Goal: Task Accomplishment & Management: Manage account settings

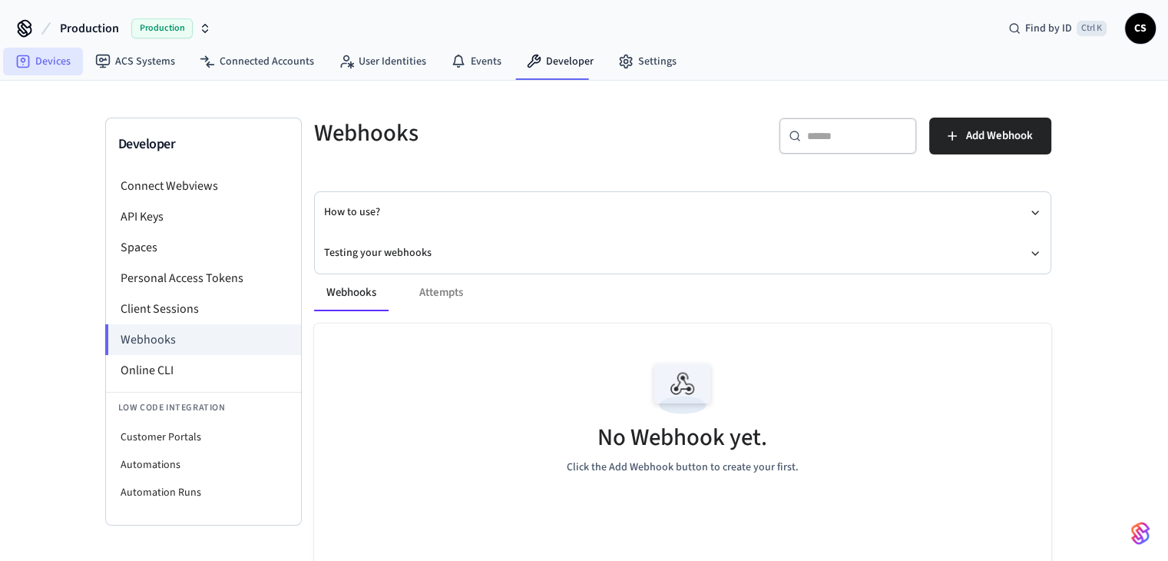
click at [61, 64] on link "Devices" at bounding box center [43, 62] width 80 height 28
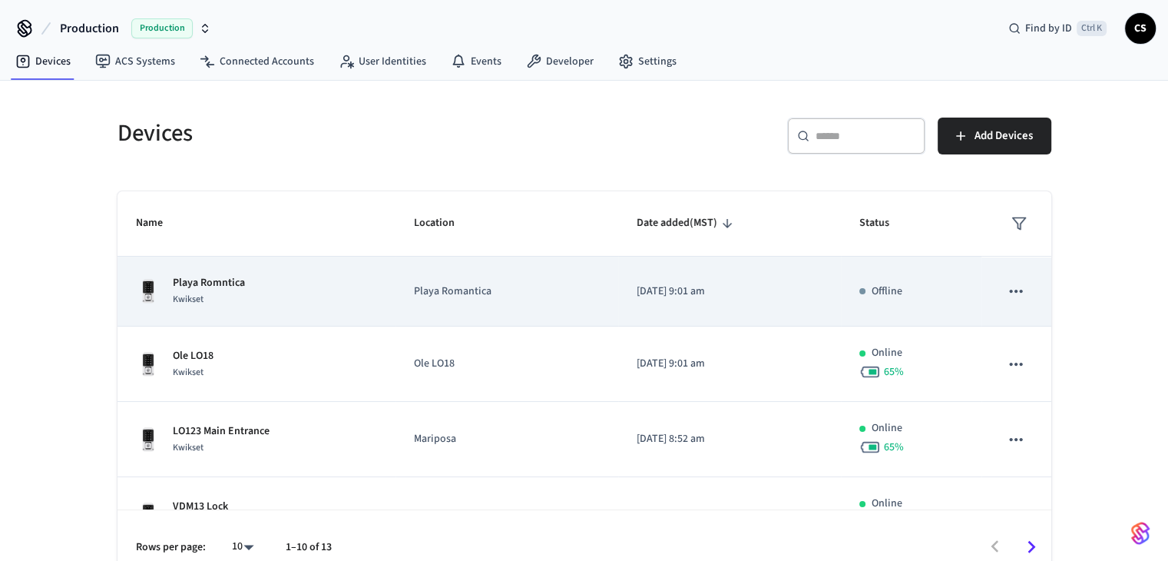
click at [1006, 290] on icon "sticky table" at bounding box center [1016, 291] width 20 height 20
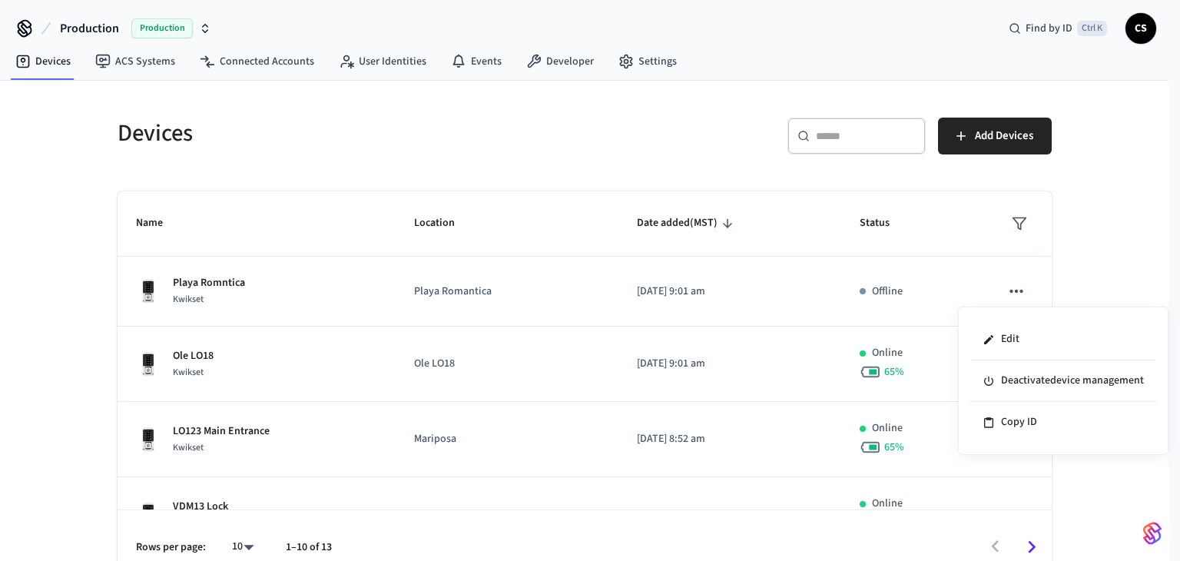
click at [1002, 291] on div at bounding box center [590, 280] width 1180 height 561
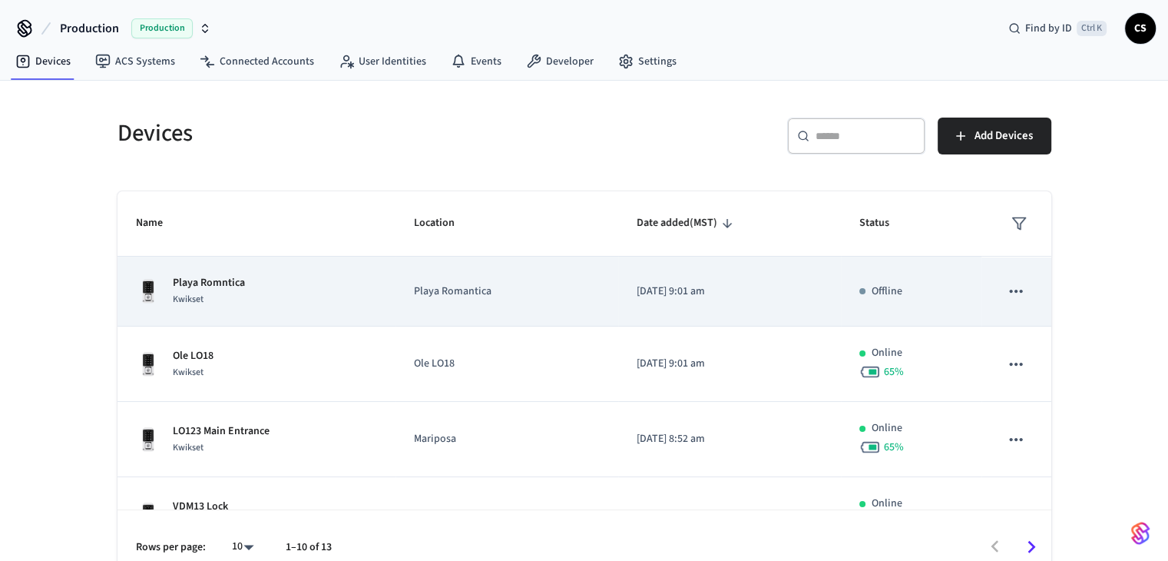
click at [1010, 292] on icon "sticky table" at bounding box center [1016, 291] width 13 height 3
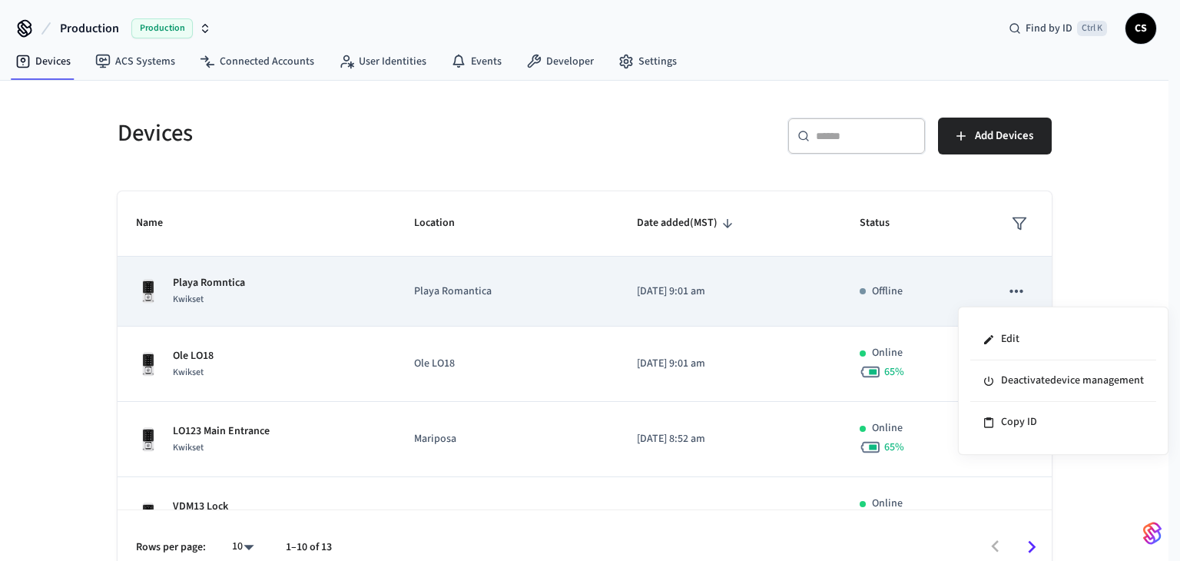
click at [1005, 292] on div at bounding box center [590, 280] width 1180 height 561
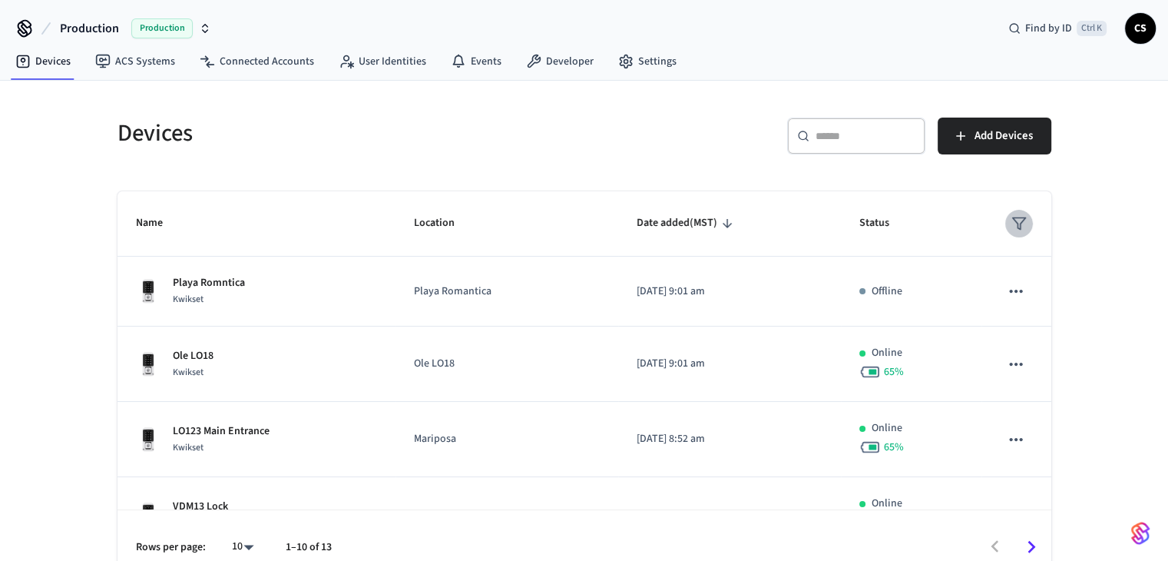
click at [1012, 228] on polygon "sticky table" at bounding box center [1018, 224] width 13 height 12
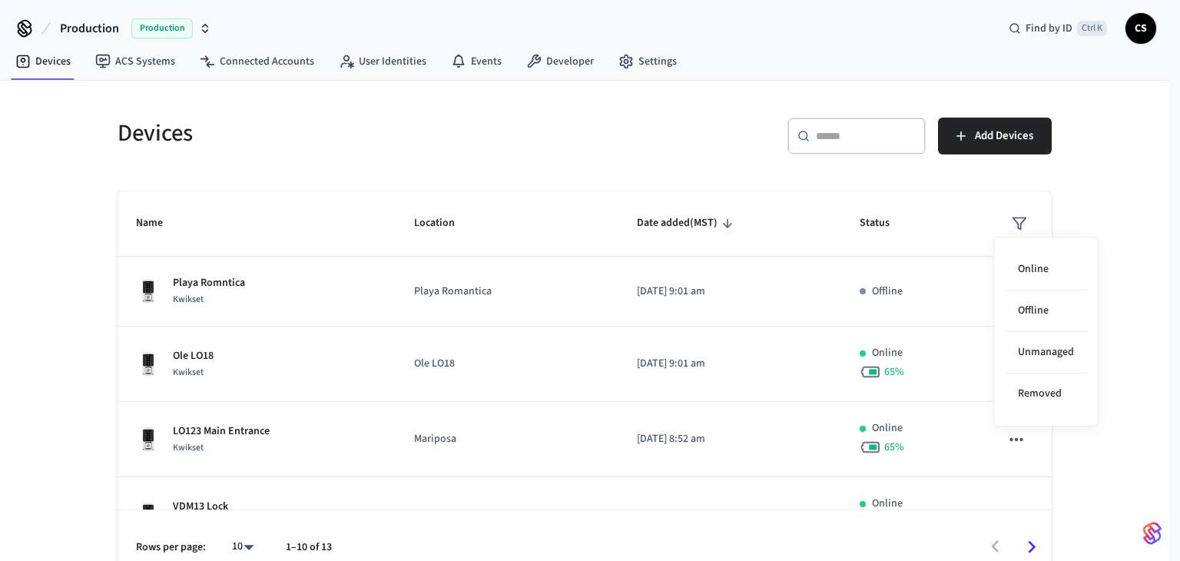
click at [1007, 228] on div at bounding box center [590, 280] width 1180 height 561
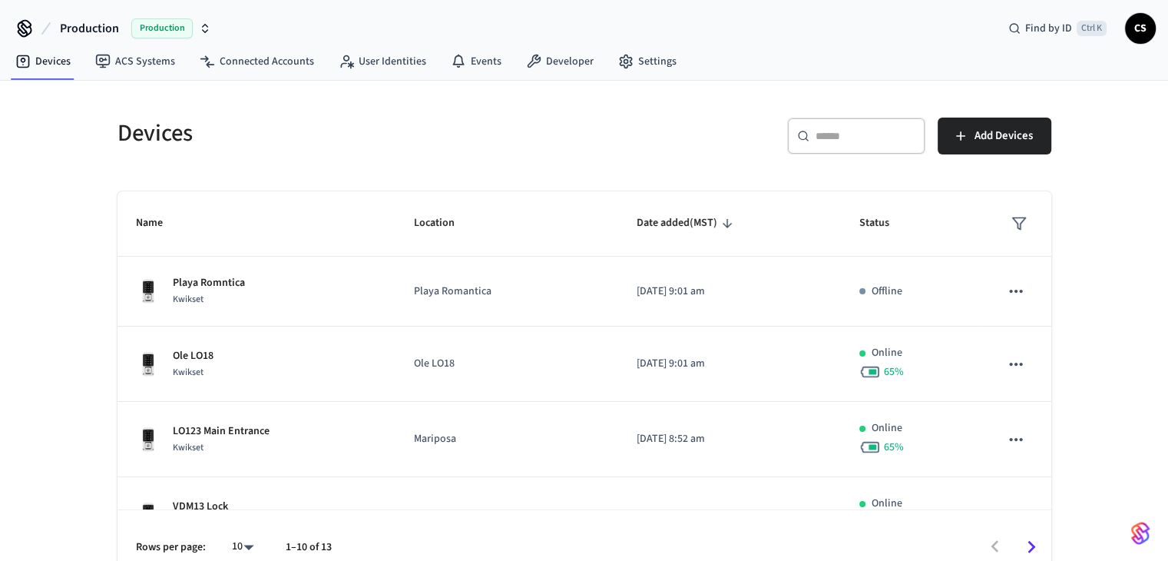
click at [0, 282] on div "Devices ​ ​ Add Devices Name Location Date added (MST) Status Playa Romntica Kw…" at bounding box center [584, 332] width 1168 height 503
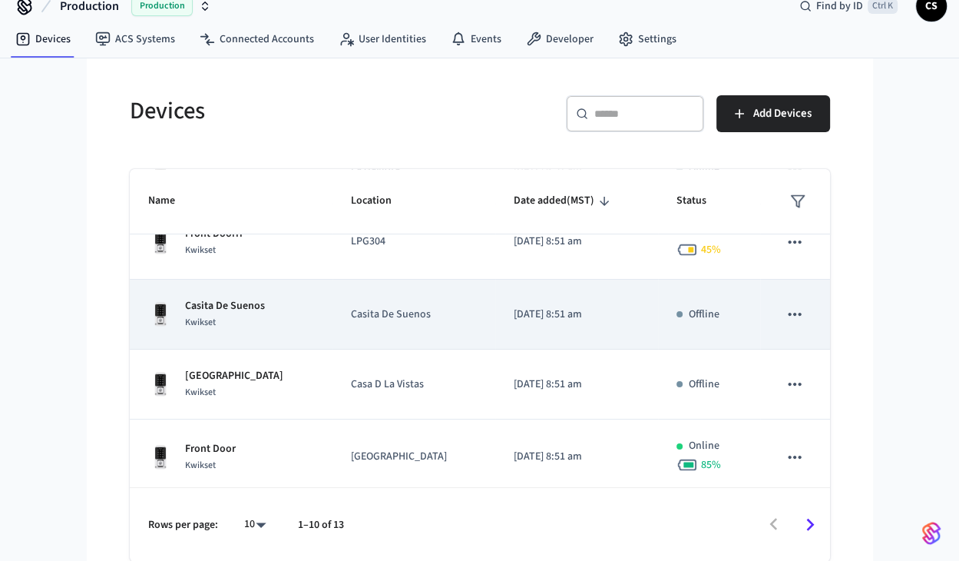
scroll to position [477, 0]
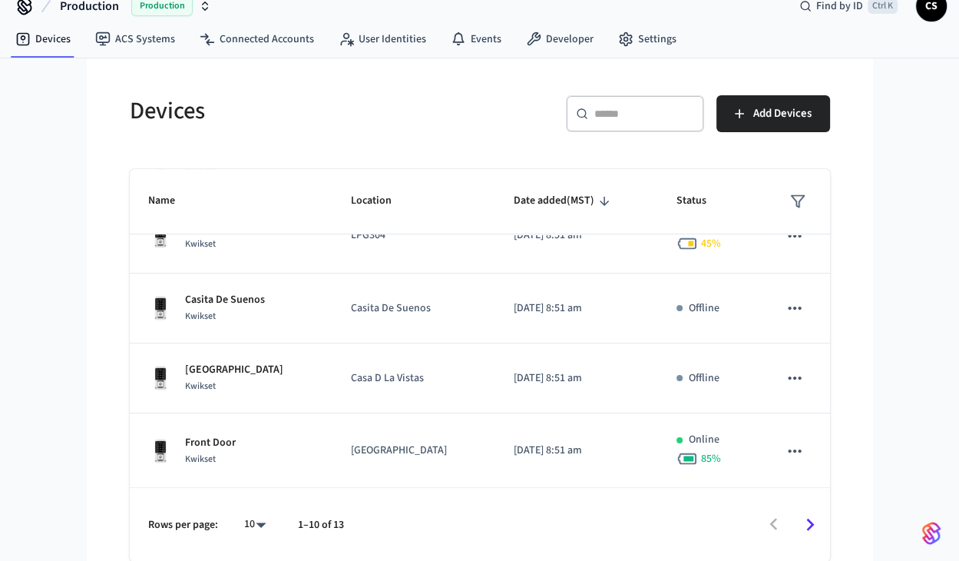
drag, startPoint x: 826, startPoint y: 529, endPoint x: 816, endPoint y: 526, distance: 10.4
click at [823, 528] on div at bounding box center [593, 524] width 469 height 36
click at [803, 525] on icon "Go to next page" at bounding box center [810, 524] width 24 height 24
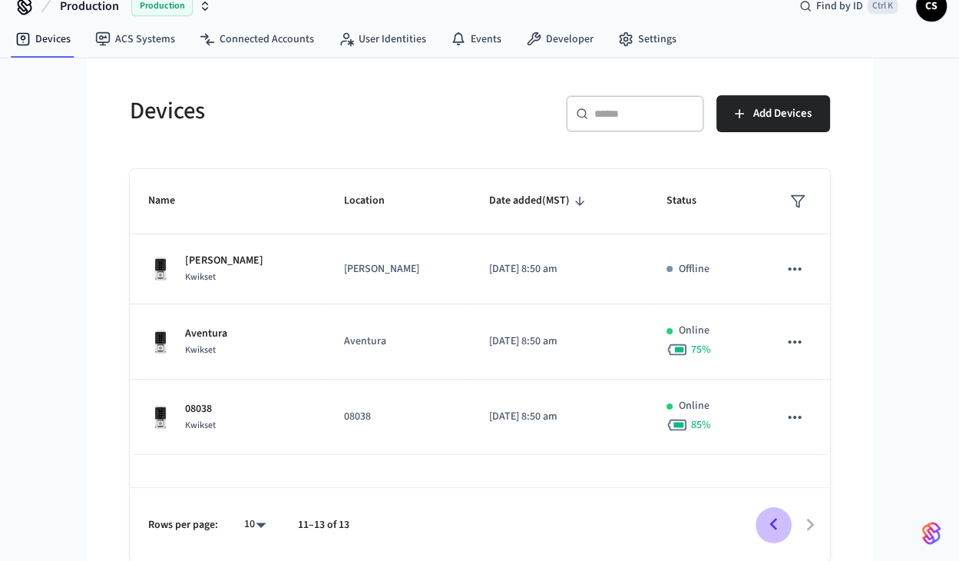
click at [763, 529] on icon "Go to previous page" at bounding box center [774, 524] width 24 height 24
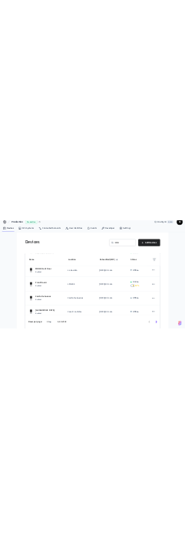
scroll to position [22, 0]
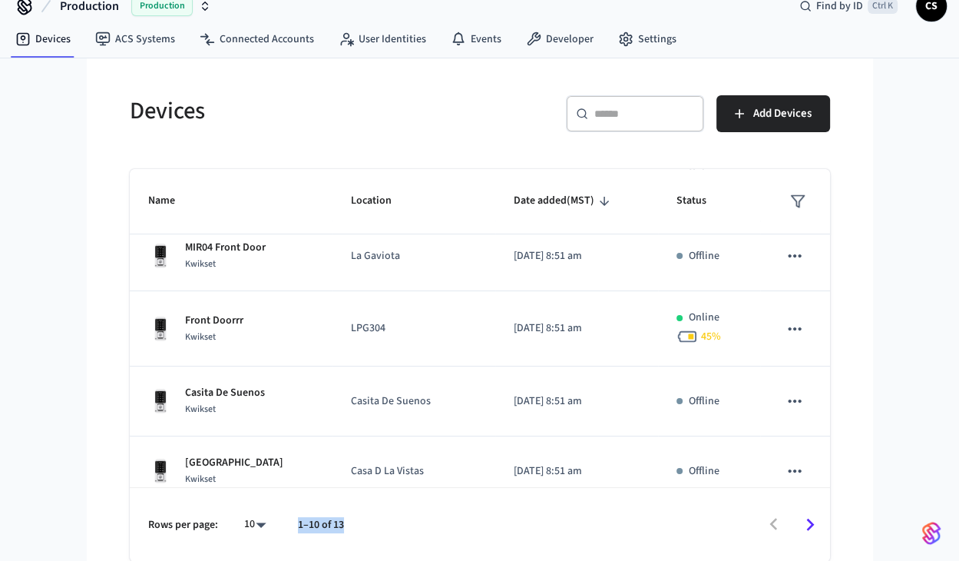
drag, startPoint x: 341, startPoint y: 521, endPoint x: 293, endPoint y: 525, distance: 47.8
click at [293, 525] on div "Rows per page: 10 ** 1–10 of 13" at bounding box center [480, 524] width 700 height 74
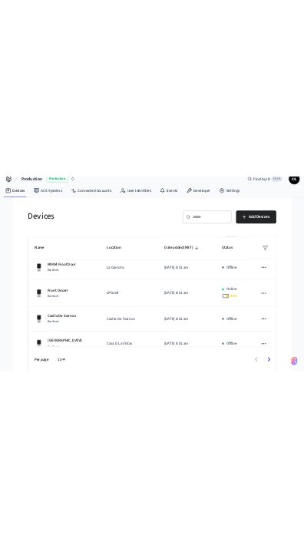
scroll to position [476, 0]
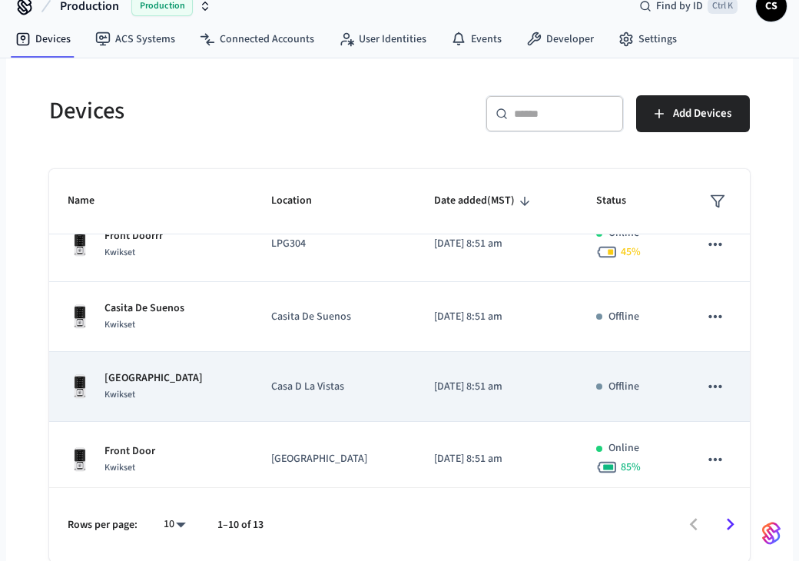
scroll to position [477, 0]
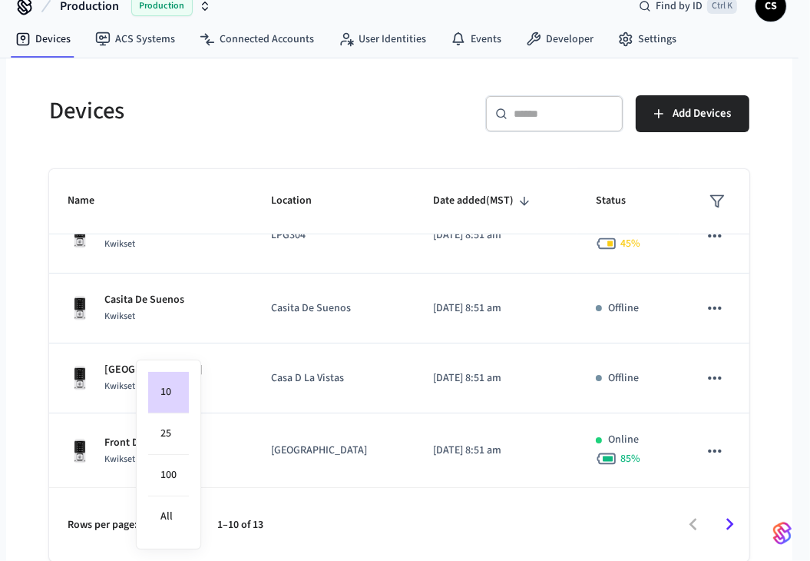
click at [174, 524] on body "Production Production Find by ID Ctrl K CS Devices ACS Systems Connected Accoun…" at bounding box center [405, 270] width 810 height 584
click at [169, 471] on li "100" at bounding box center [168, 475] width 41 height 41
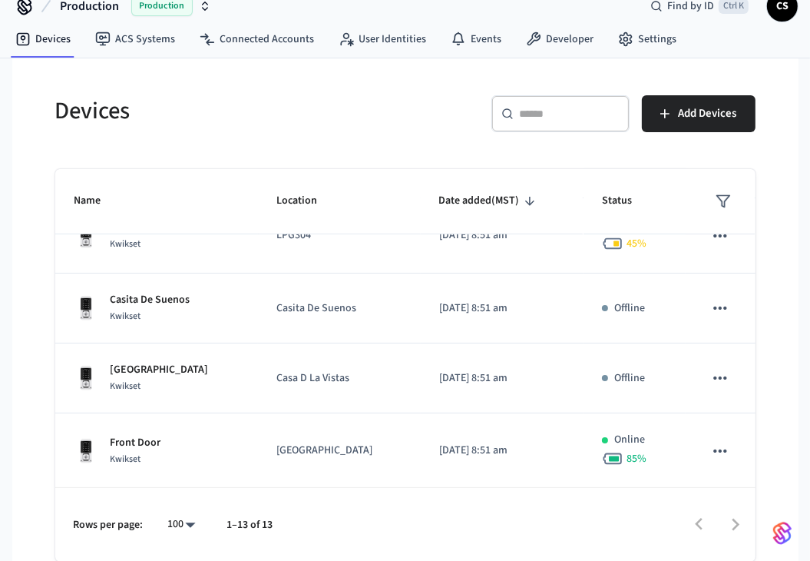
click at [174, 519] on body "Production Production Find by ID Ctrl K CS Devices ACS Systems Connected Accoun…" at bounding box center [405, 270] width 810 height 584
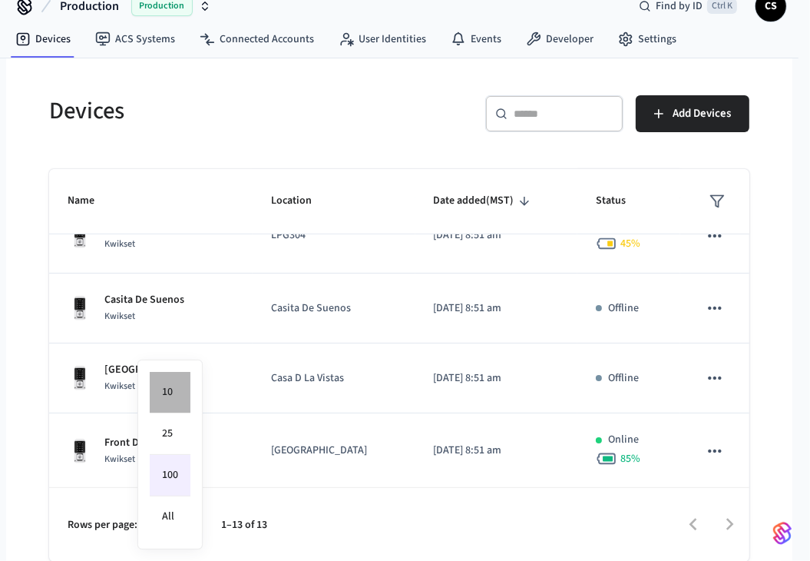
click at [185, 394] on li "10" at bounding box center [170, 392] width 41 height 41
type input "**"
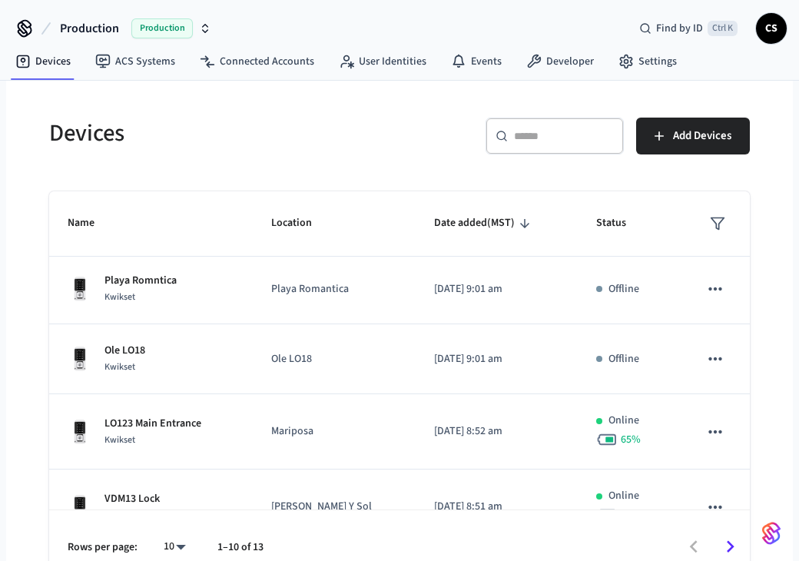
scroll to position [0, 0]
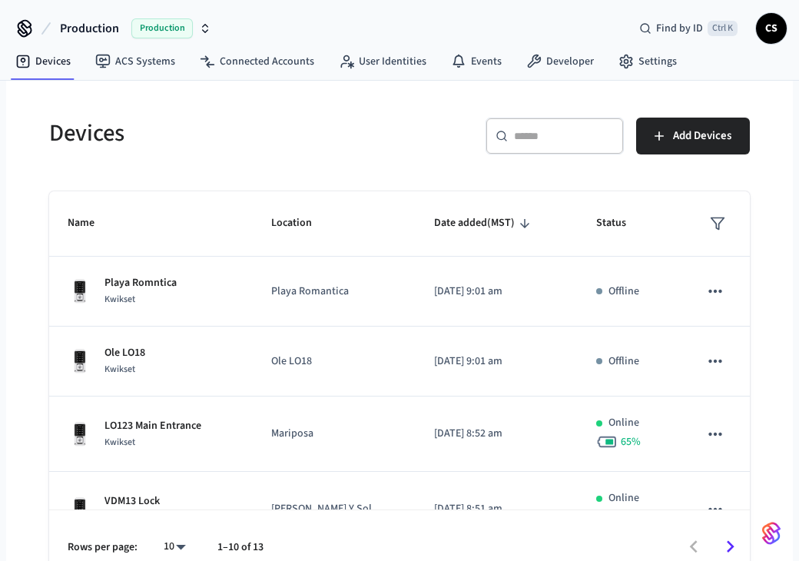
click at [303, 174] on div "Devices ​ ​ Add Devices Name Location Date added (MST) Status [GEOGRAPHIC_DATA]…" at bounding box center [399, 341] width 725 height 485
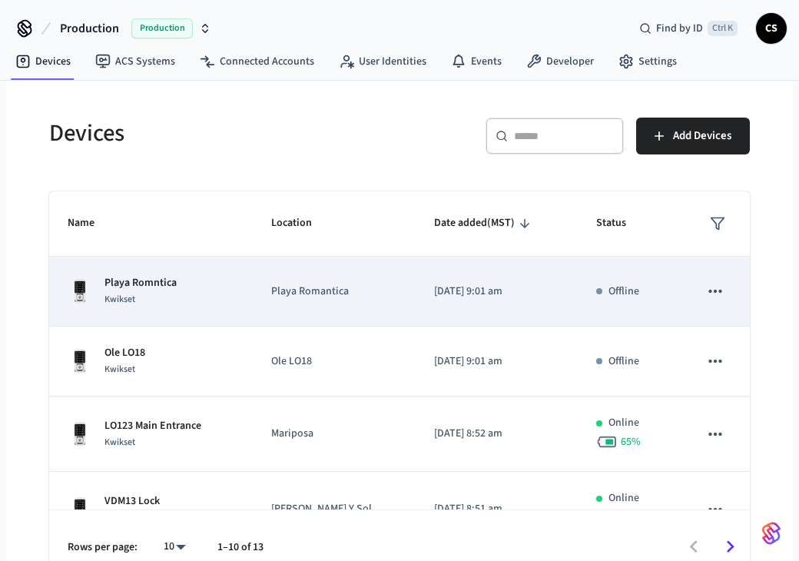
click at [303, 286] on td "sticky table" at bounding box center [714, 292] width 69 height 70
click at [303, 284] on icon "sticky table" at bounding box center [715, 291] width 20 height 20
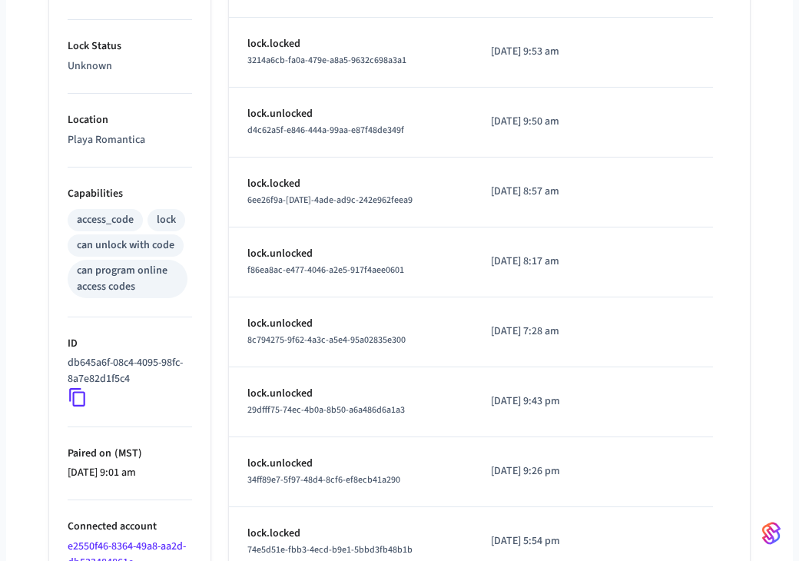
scroll to position [461, 0]
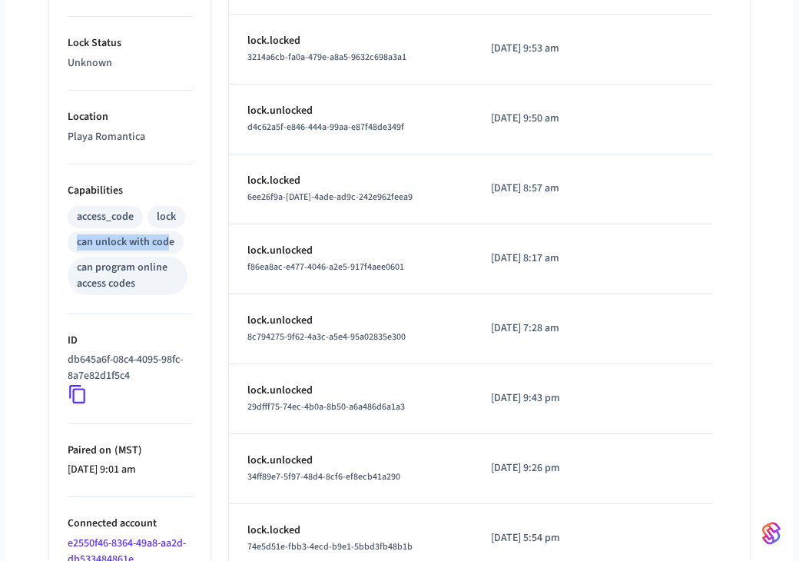
drag, startPoint x: 77, startPoint y: 231, endPoint x: 168, endPoint y: 247, distance: 92.7
click at [166, 242] on div "can unlock with code" at bounding box center [126, 242] width 116 height 22
click at [156, 249] on div at bounding box center [156, 249] width 0 height 0
drag, startPoint x: 144, startPoint y: 276, endPoint x: 147, endPoint y: 284, distance: 9.0
click at [135, 278] on div "can program online access codes" at bounding box center [127, 276] width 101 height 32
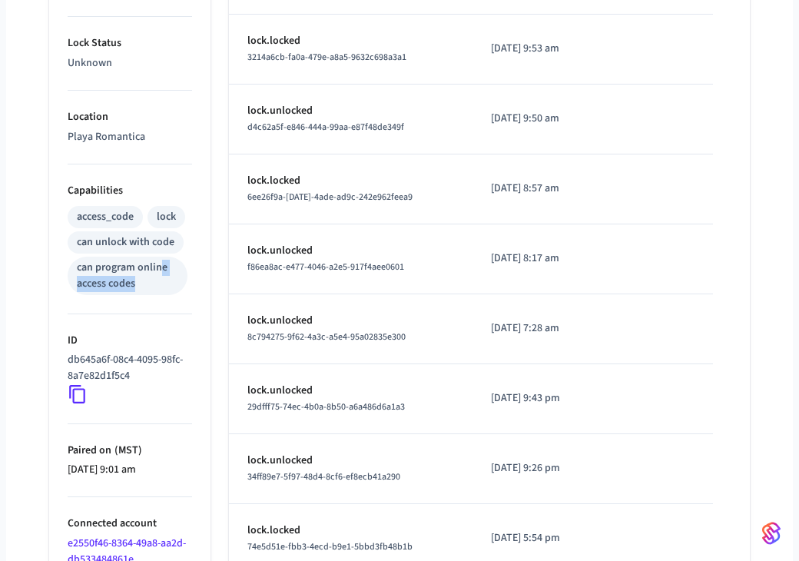
click at [31, 259] on div "Properties Type Kwikset Status Offline Battery Unknown Lock Status Unknown Loca…" at bounding box center [121, 247] width 180 height 1005
drag, startPoint x: 151, startPoint y: 286, endPoint x: 52, endPoint y: 216, distance: 121.7
click at [52, 216] on ul "Type Kwikset Status Offline Battery Unknown Lock Status Unknown Location Playa …" at bounding box center [129, 271] width 161 height 958
click at [218, 233] on div "Events Access Codes Actions Type Time Details lock.unlocked c788165a-cec6-4d28-…" at bounding box center [479, 247] width 539 height 1005
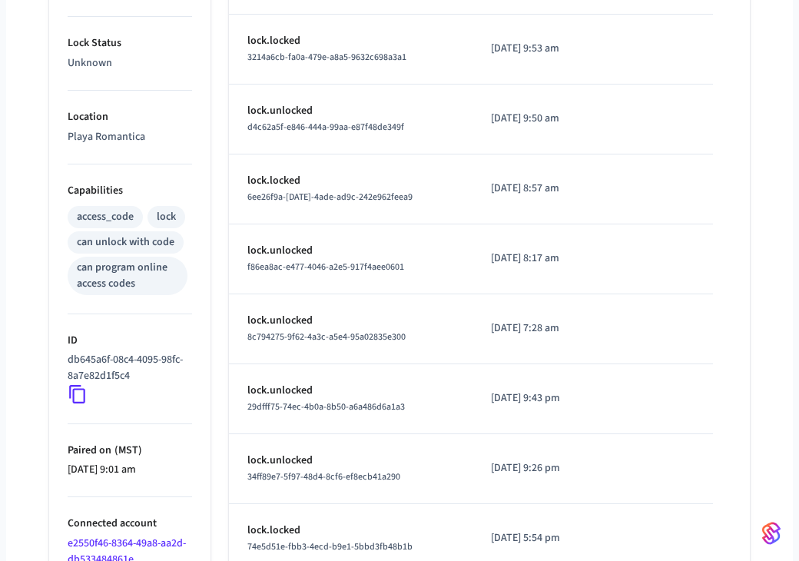
click at [139, 234] on div "can unlock with code" at bounding box center [126, 242] width 98 height 16
drag, startPoint x: 76, startPoint y: 237, endPoint x: 163, endPoint y: 247, distance: 87.4
click at [163, 245] on div "can unlock with code" at bounding box center [126, 242] width 116 height 22
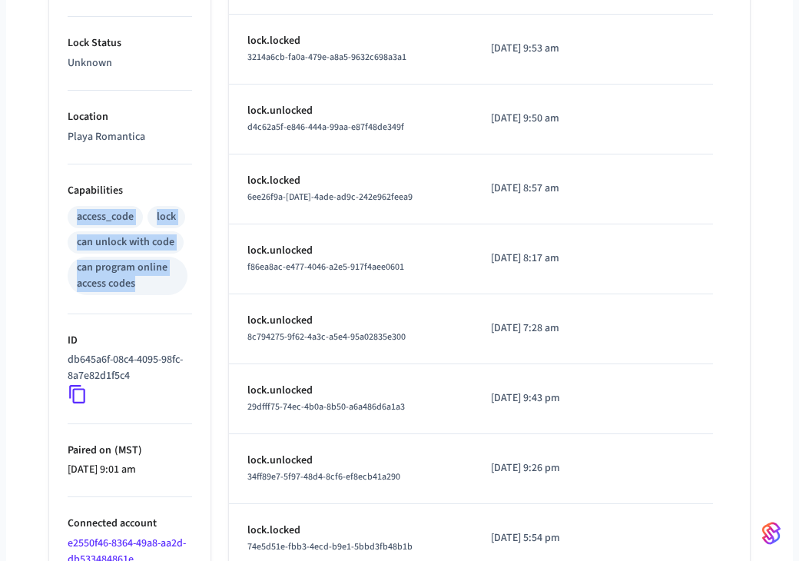
drag, startPoint x: 138, startPoint y: 284, endPoint x: 71, endPoint y: 217, distance: 94.5
click at [71, 217] on div "access_code lock can unlock with code can program online access codes" at bounding box center [130, 249] width 124 height 92
click at [92, 275] on div "can program online access codes" at bounding box center [127, 276] width 101 height 32
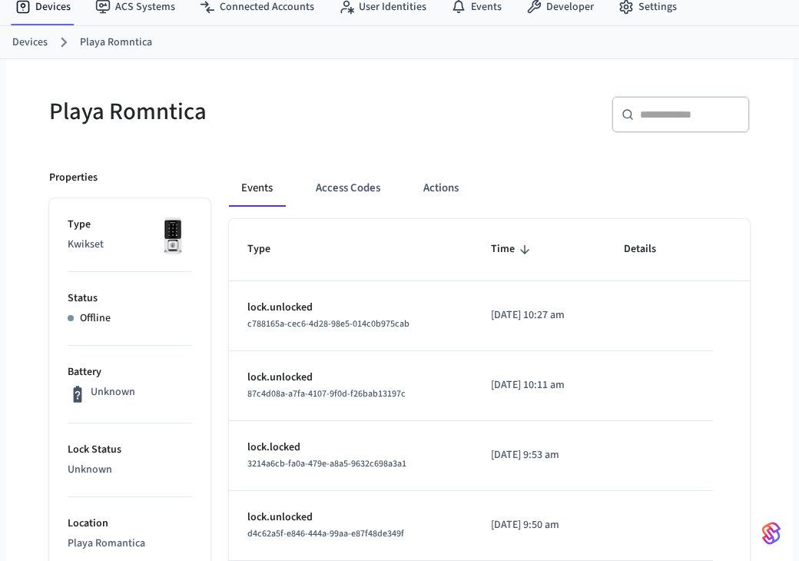
scroll to position [34, 0]
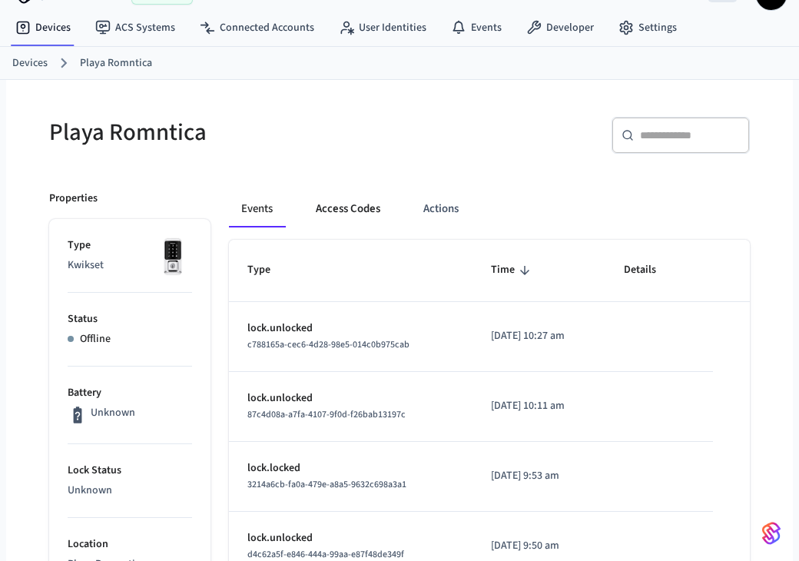
click at [303, 211] on button "Access Codes" at bounding box center [347, 208] width 89 height 37
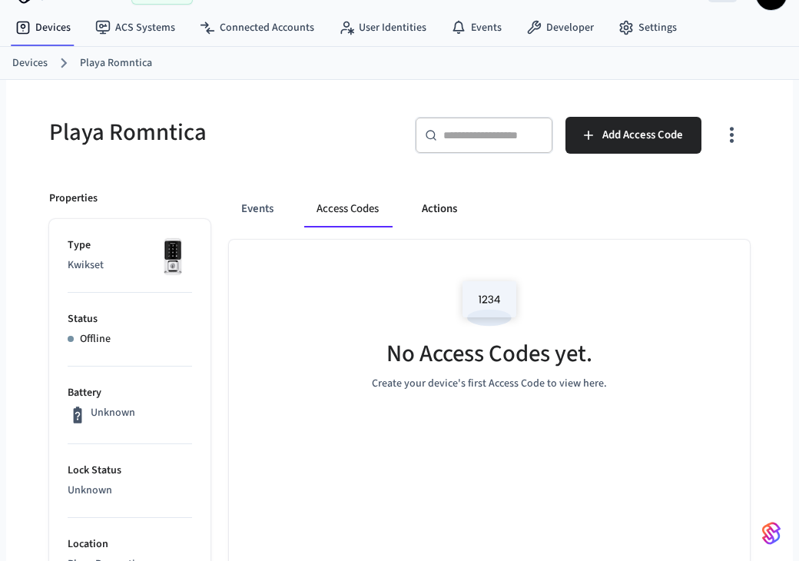
click at [303, 210] on button "Actions" at bounding box center [439, 208] width 60 height 37
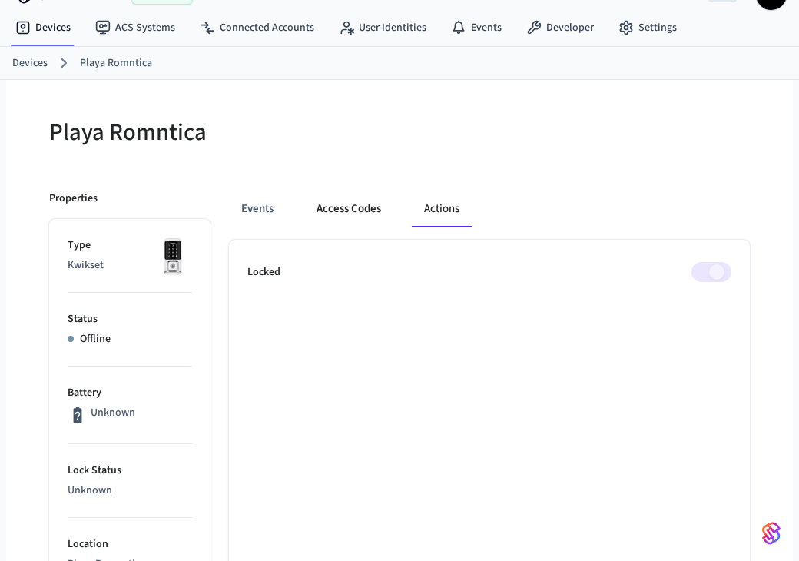
click at [303, 209] on button "Access Codes" at bounding box center [348, 208] width 89 height 37
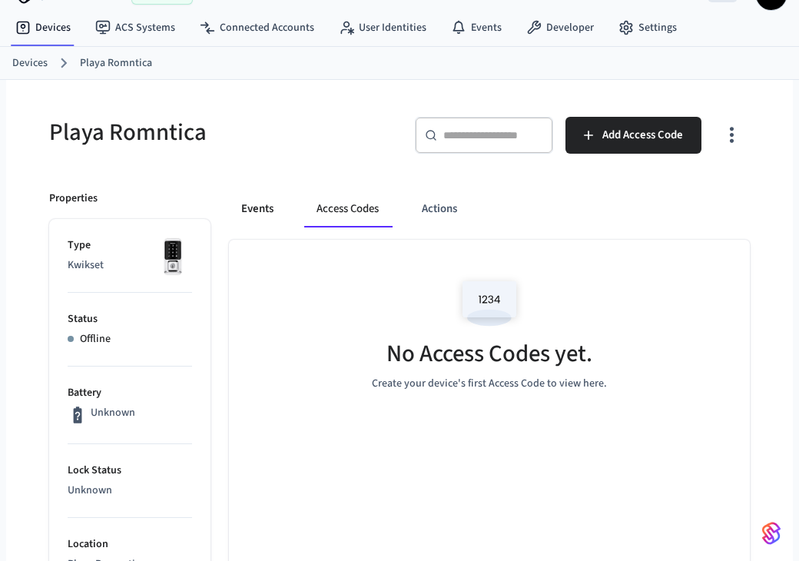
drag, startPoint x: 235, startPoint y: 213, endPoint x: 250, endPoint y: 213, distance: 14.6
click at [237, 213] on button "Events" at bounding box center [257, 208] width 57 height 37
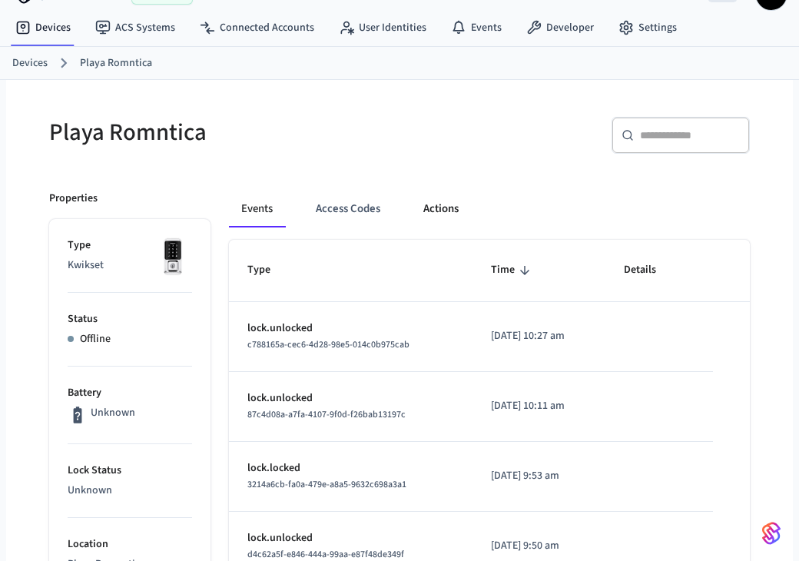
click at [303, 213] on button "Actions" at bounding box center [441, 208] width 60 height 37
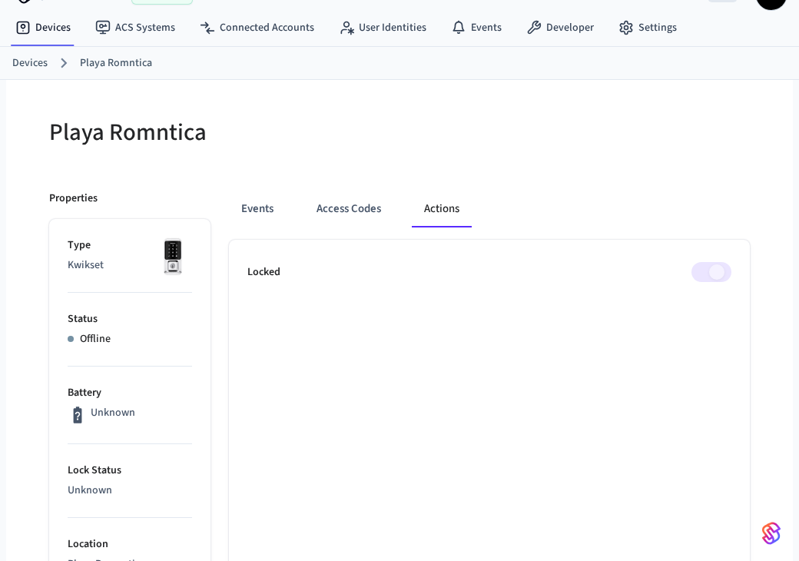
click at [303, 268] on span at bounding box center [711, 272] width 40 height 20
click at [303, 276] on div "Locked" at bounding box center [489, 272] width 484 height 20
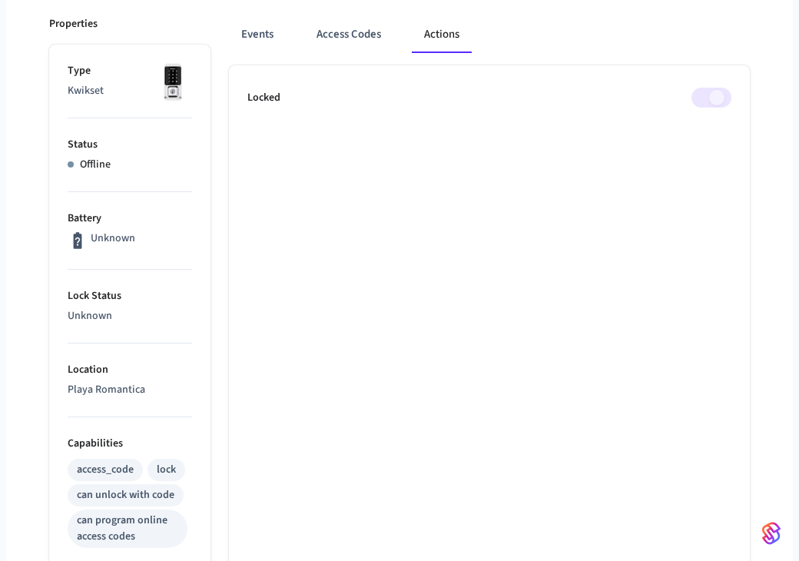
scroll to position [264, 0]
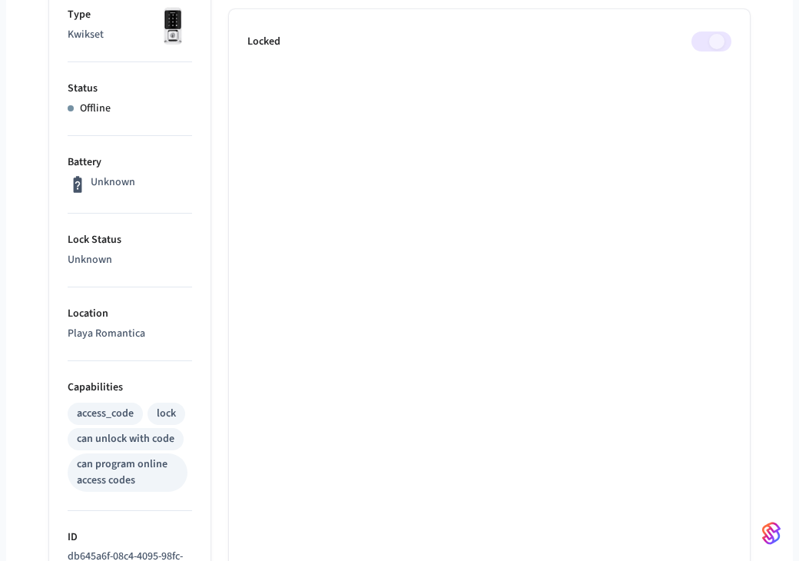
click at [303, 44] on span at bounding box center [711, 41] width 40 height 20
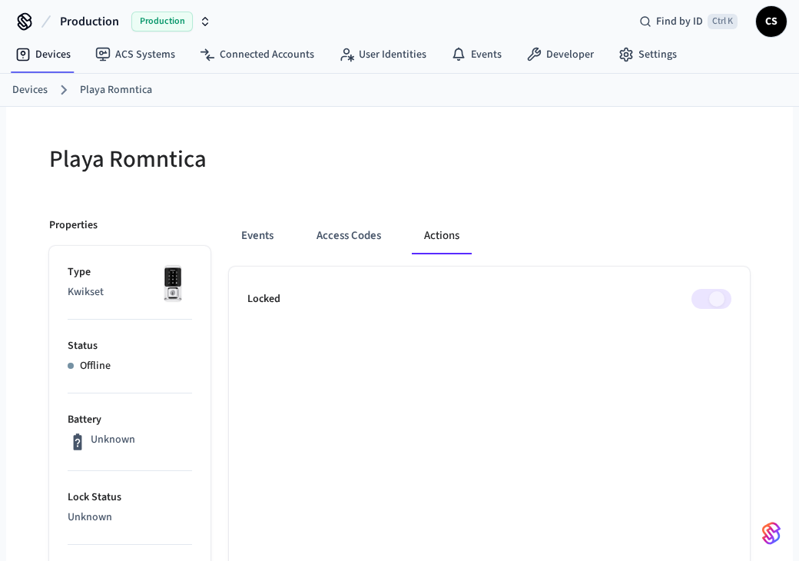
scroll to position [0, 0]
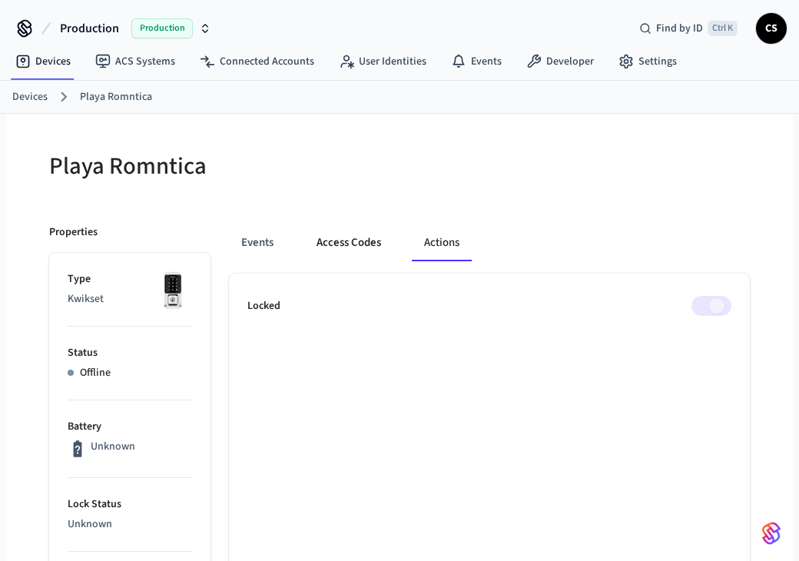
click at [303, 237] on button "Access Codes" at bounding box center [348, 242] width 89 height 37
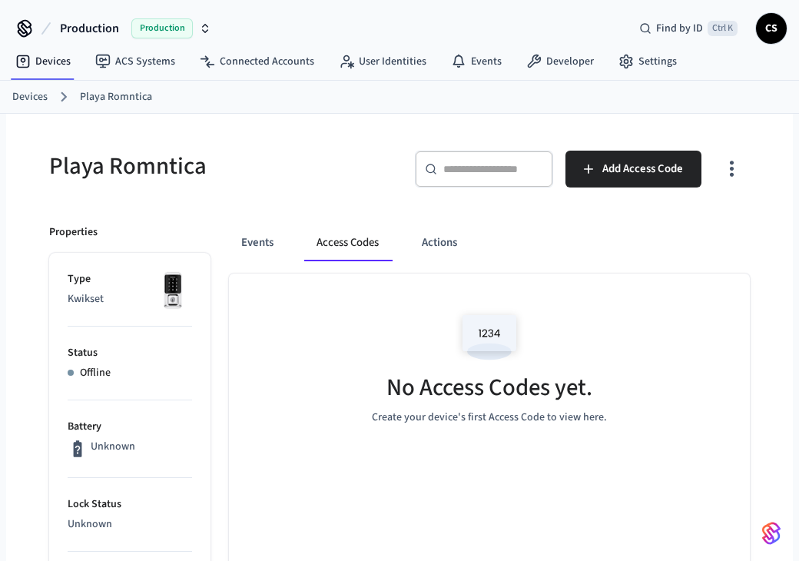
click at [303, 340] on img at bounding box center [489, 336] width 69 height 65
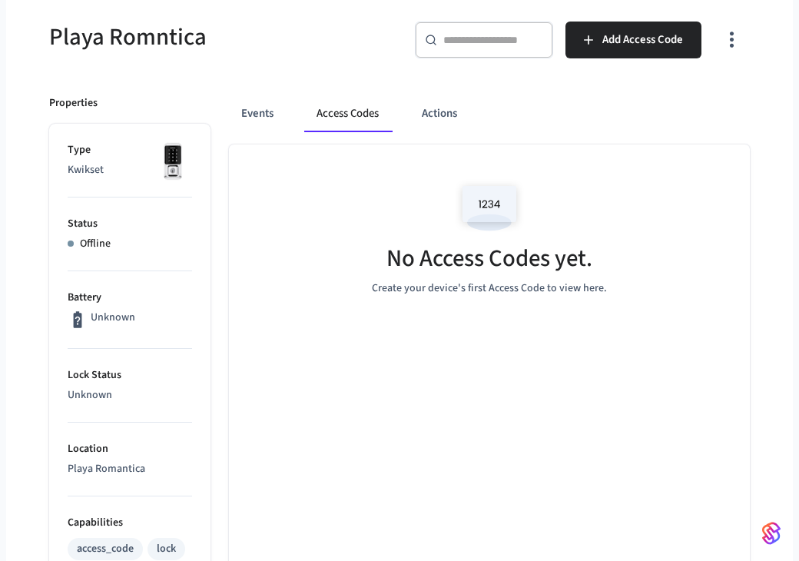
scroll to position [111, 0]
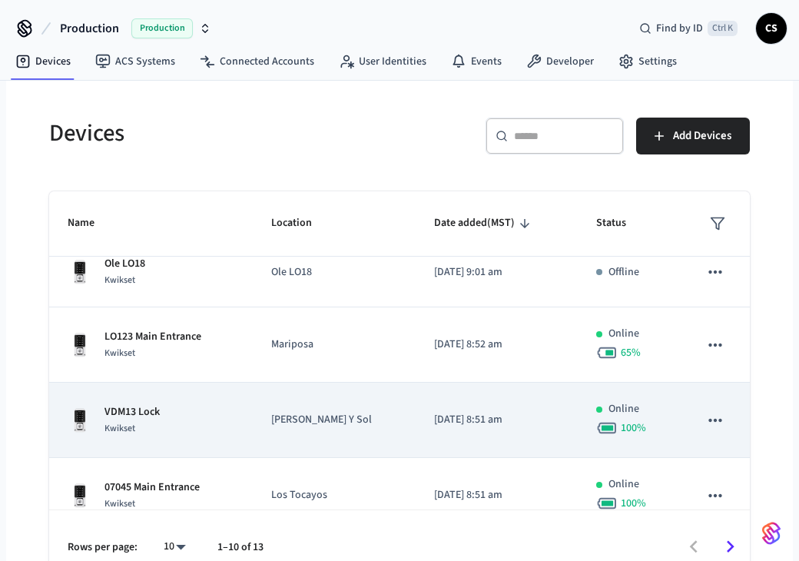
scroll to position [154, 0]
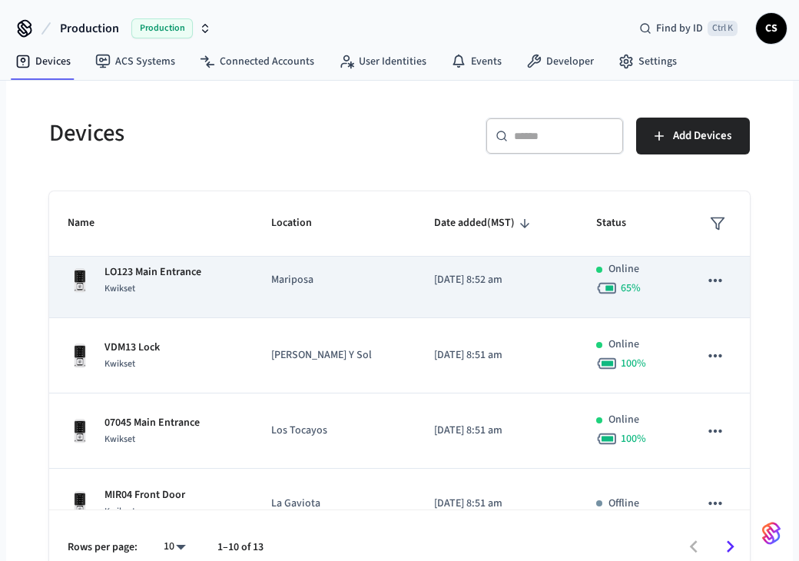
click at [303, 267] on p "Online" at bounding box center [623, 269] width 31 height 16
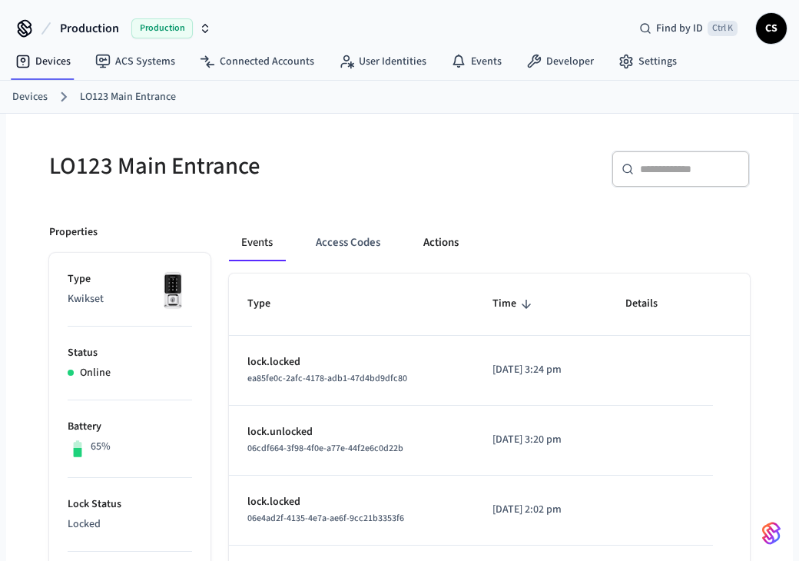
click at [303, 248] on button "Actions" at bounding box center [441, 242] width 60 height 37
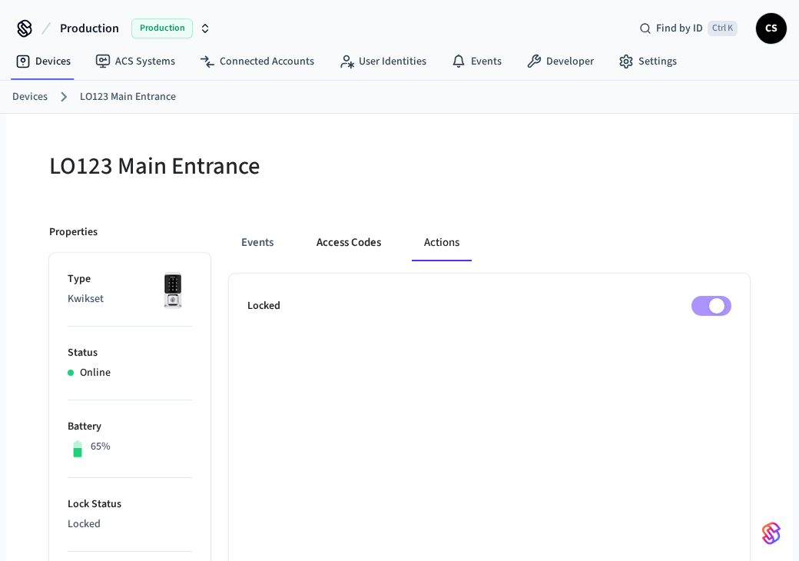
click at [303, 249] on button "Access Codes" at bounding box center [348, 242] width 89 height 37
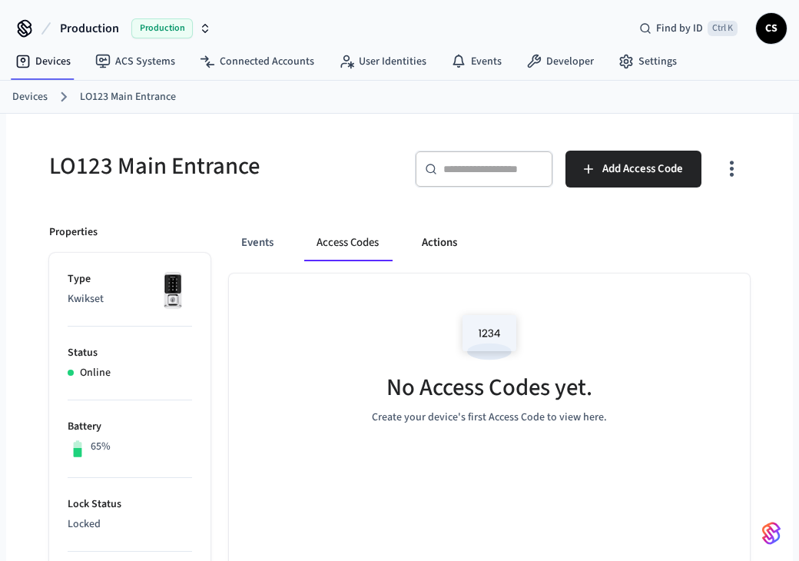
drag, startPoint x: 408, startPoint y: 249, endPoint x: 419, endPoint y: 247, distance: 11.0
click at [303, 248] on div "Events Access Codes Actions" at bounding box center [489, 242] width 521 height 37
click at [303, 245] on button "Actions" at bounding box center [439, 242] width 60 height 37
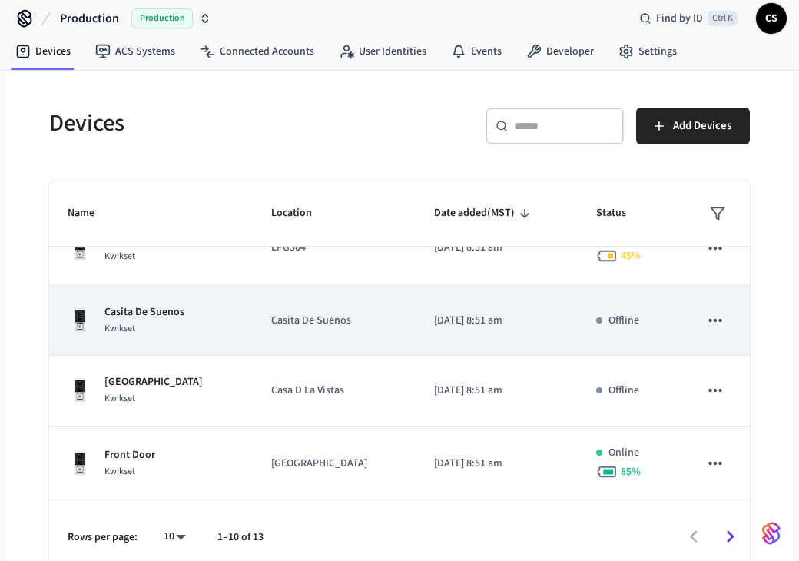
scroll to position [22, 0]
